Goal: Communication & Community: Connect with others

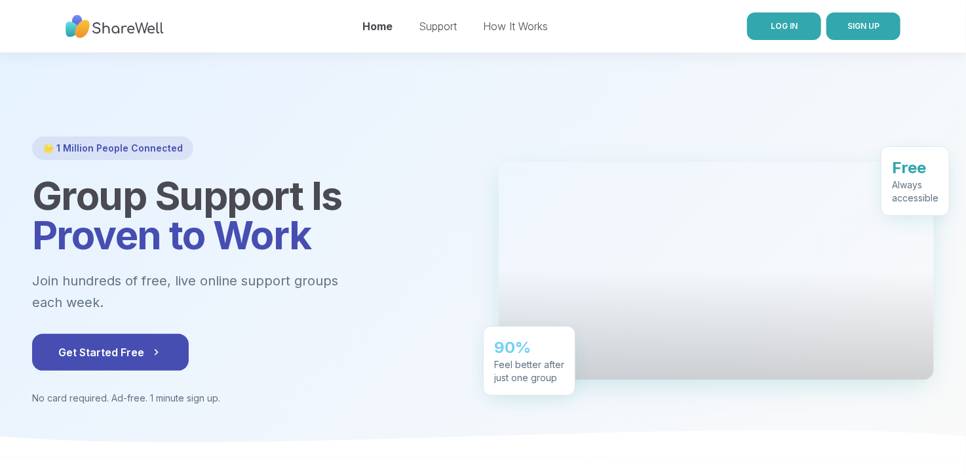
drag, startPoint x: 0, startPoint y: 0, endPoint x: 775, endPoint y: 31, distance: 775.6
click at [775, 31] on span "LOG IN" at bounding box center [784, 26] width 27 height 12
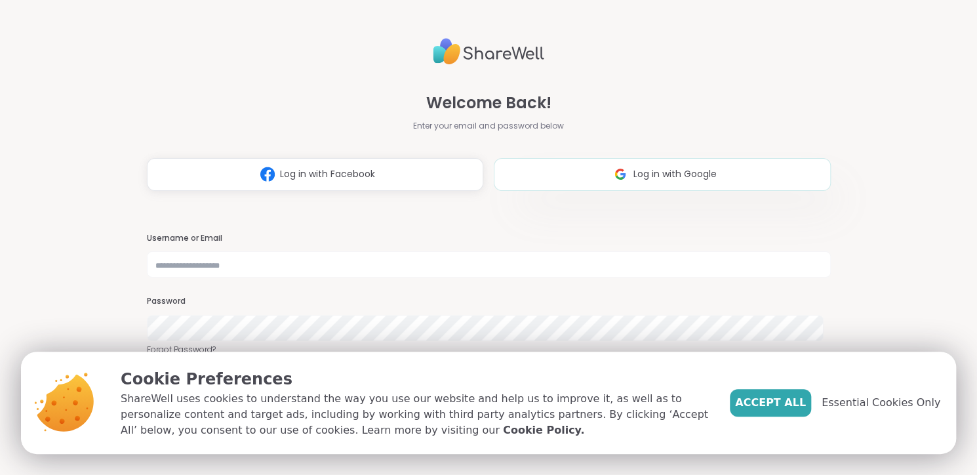
click at [622, 184] on img at bounding box center [620, 174] width 25 height 24
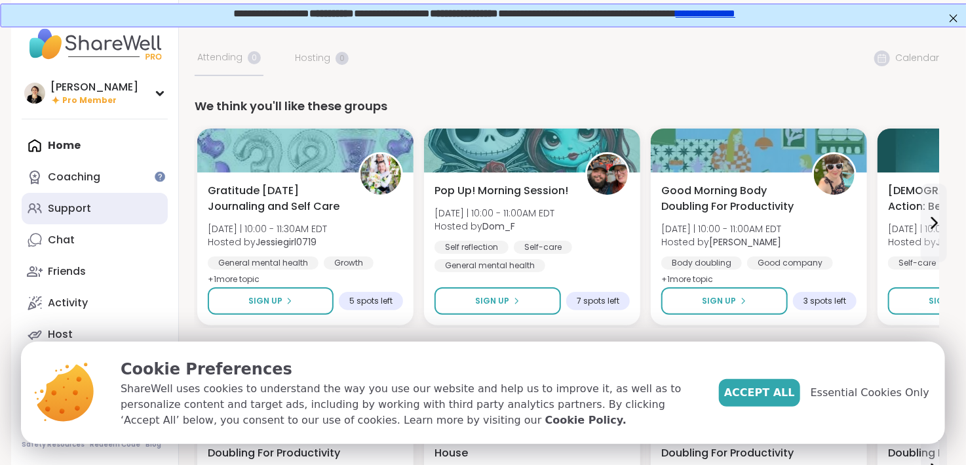
click at [76, 210] on div "Support" at bounding box center [69, 208] width 43 height 14
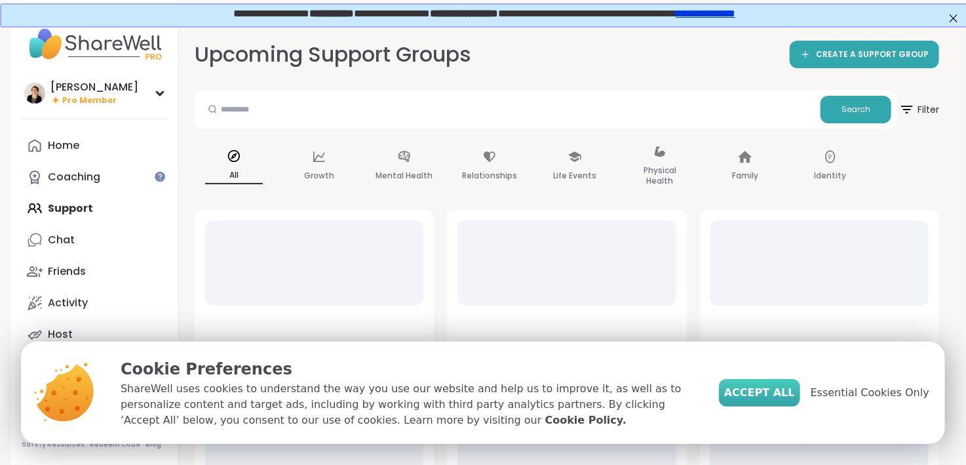
click at [795, 393] on span "Accept All" at bounding box center [759, 393] width 71 height 16
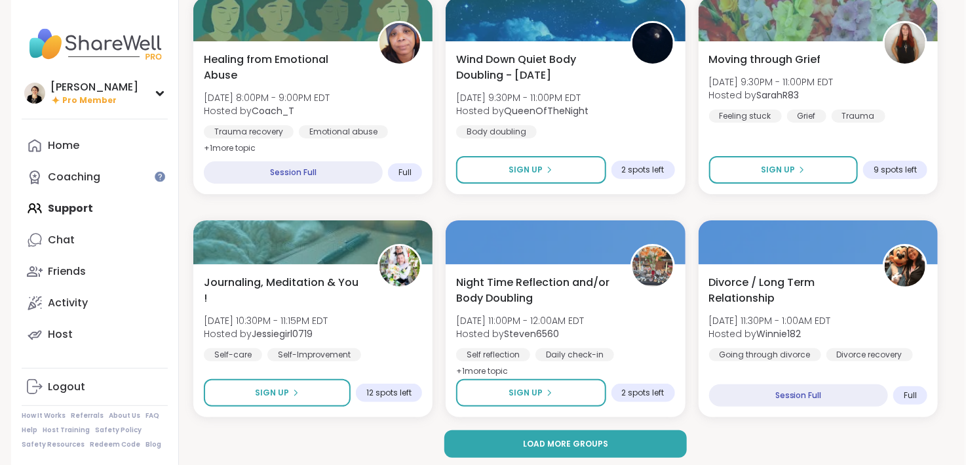
scroll to position [2447, 1]
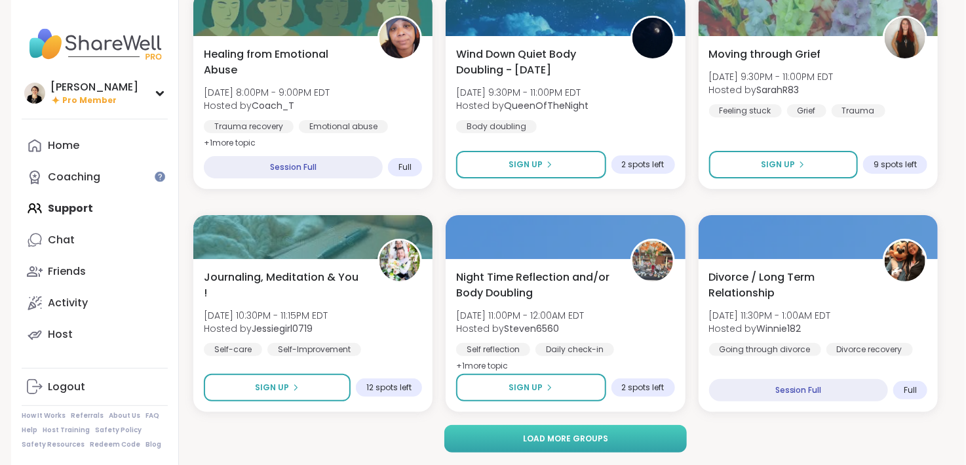
click at [563, 437] on span "Load more groups" at bounding box center [565, 439] width 85 height 12
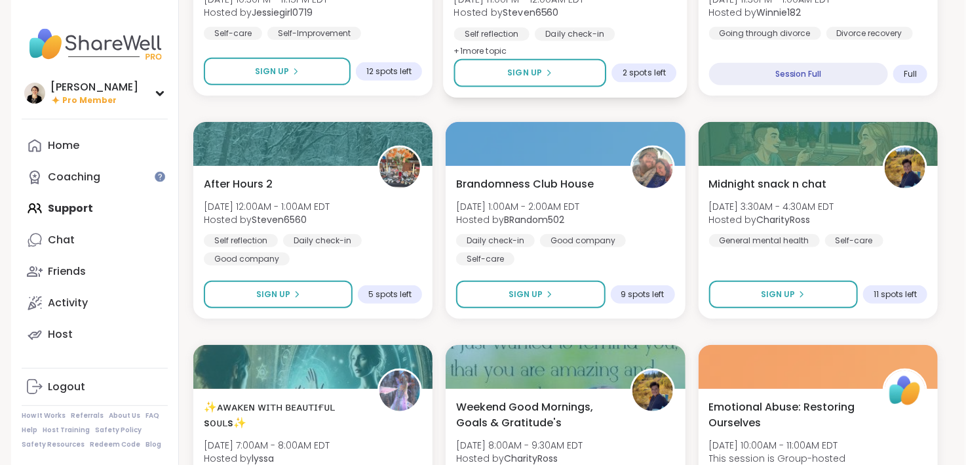
scroll to position [2689, 1]
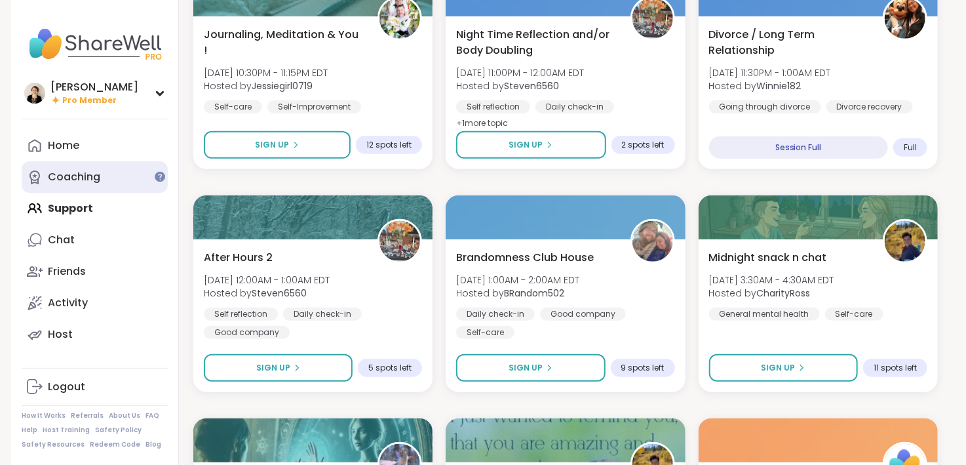
click at [89, 175] on div "Coaching" at bounding box center [74, 177] width 52 height 14
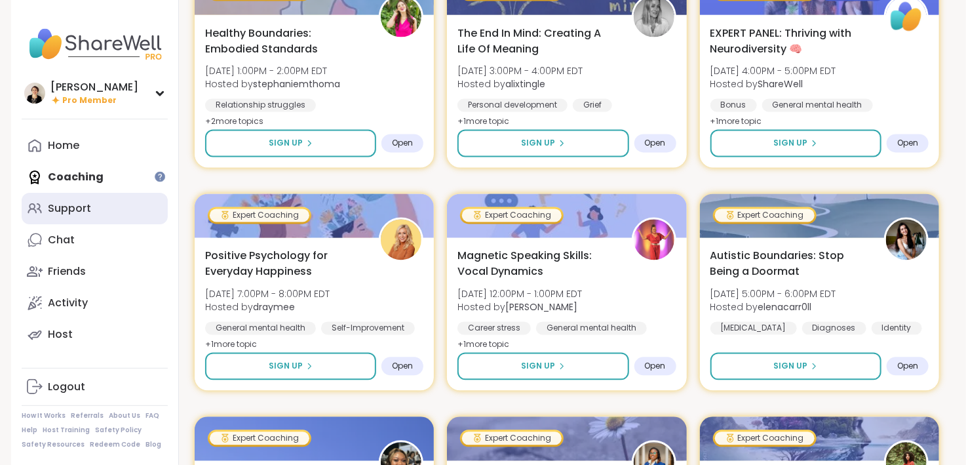
scroll to position [1154, 0]
click at [75, 208] on div "Support" at bounding box center [69, 208] width 43 height 14
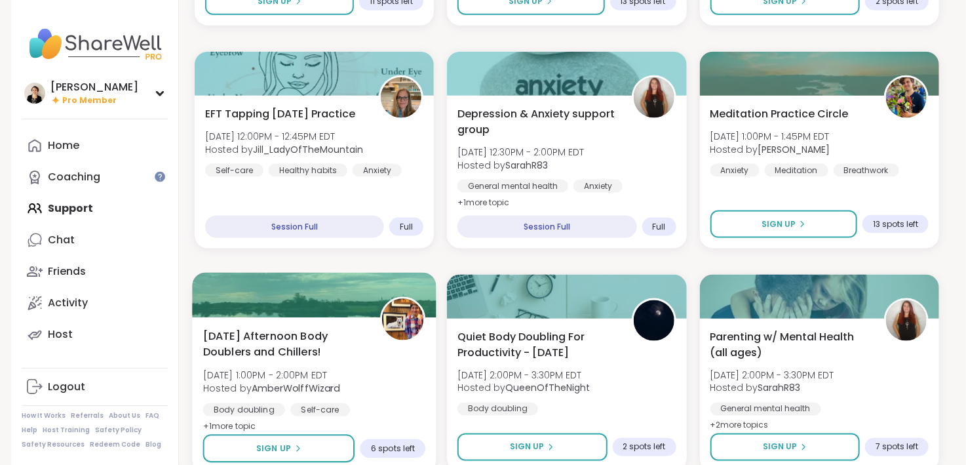
scroll to position [827, 0]
